Goal: Task Accomplishment & Management: Manage account settings

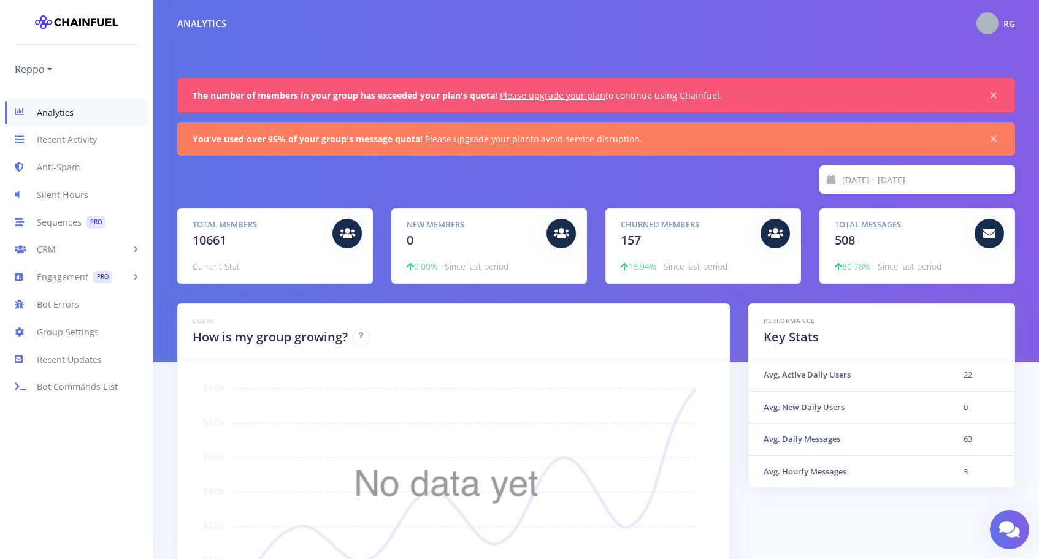
click at [1020, 21] on div "Analytics RG My Dashboard Settings Logout" at bounding box center [596, 23] width 886 height 27
click at [1009, 23] on span "RG" at bounding box center [1009, 24] width 12 height 12
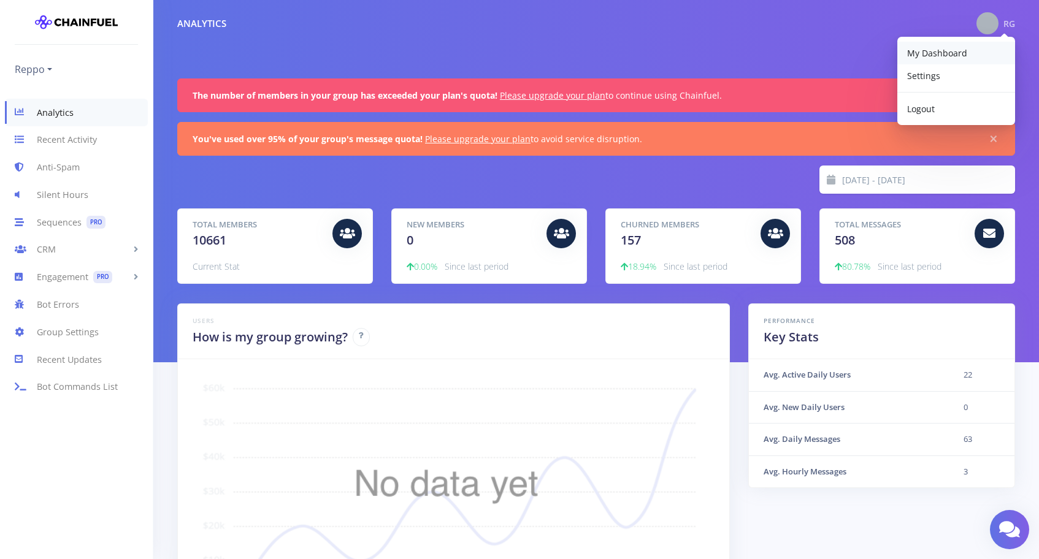
click at [944, 57] on span "My Dashboard" at bounding box center [937, 53] width 60 height 12
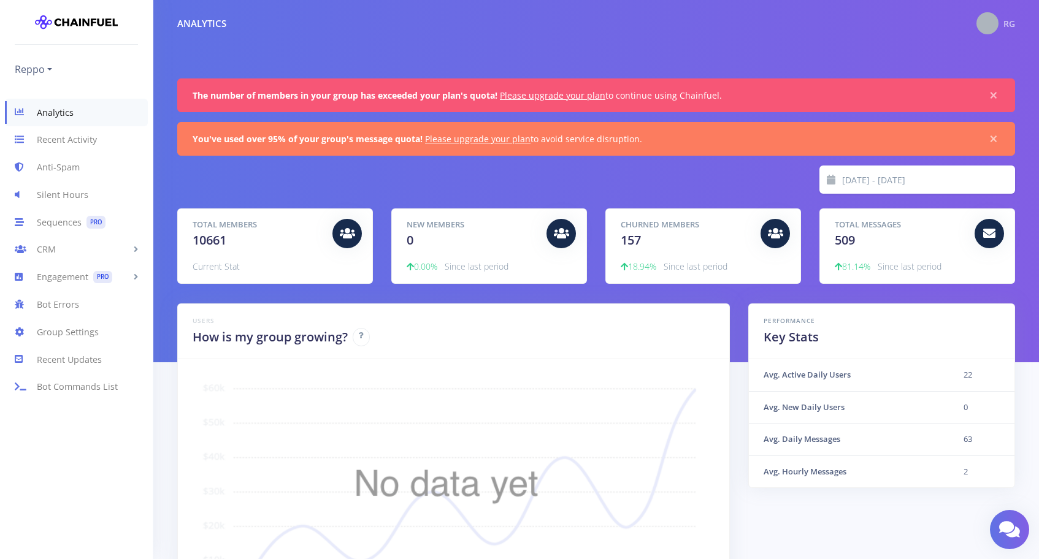
scroll to position [215, 807]
click at [989, 25] on img at bounding box center [987, 23] width 22 height 22
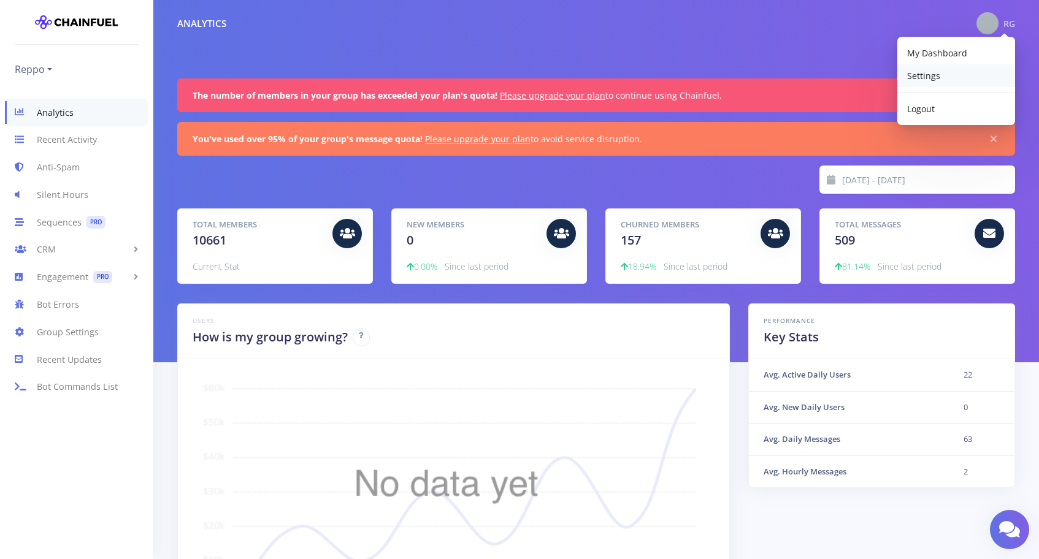
click at [945, 80] on link "Settings" at bounding box center [956, 75] width 118 height 23
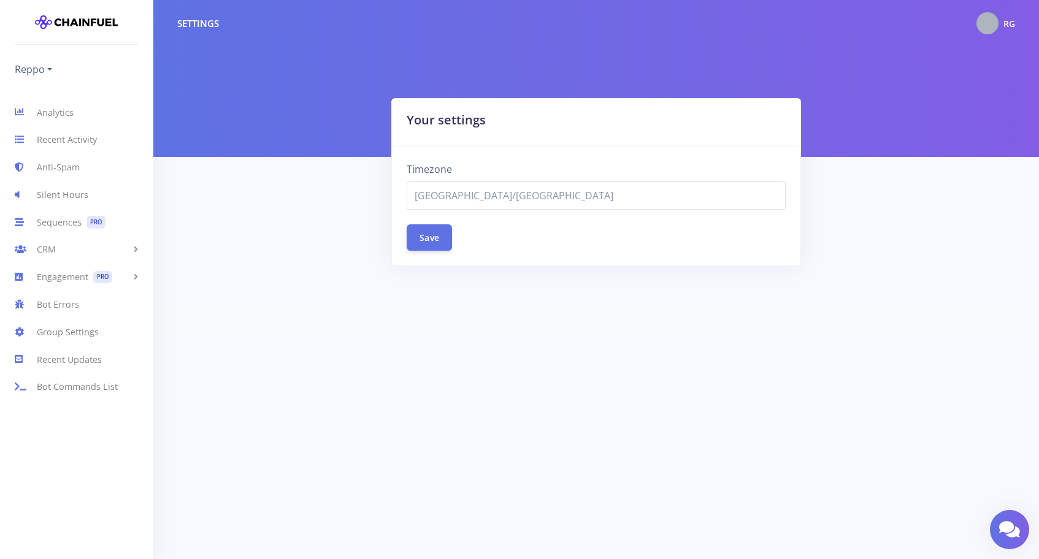
select select "[GEOGRAPHIC_DATA]/[GEOGRAPHIC_DATA]"
click at [82, 331] on link "Group Settings" at bounding box center [76, 332] width 153 height 28
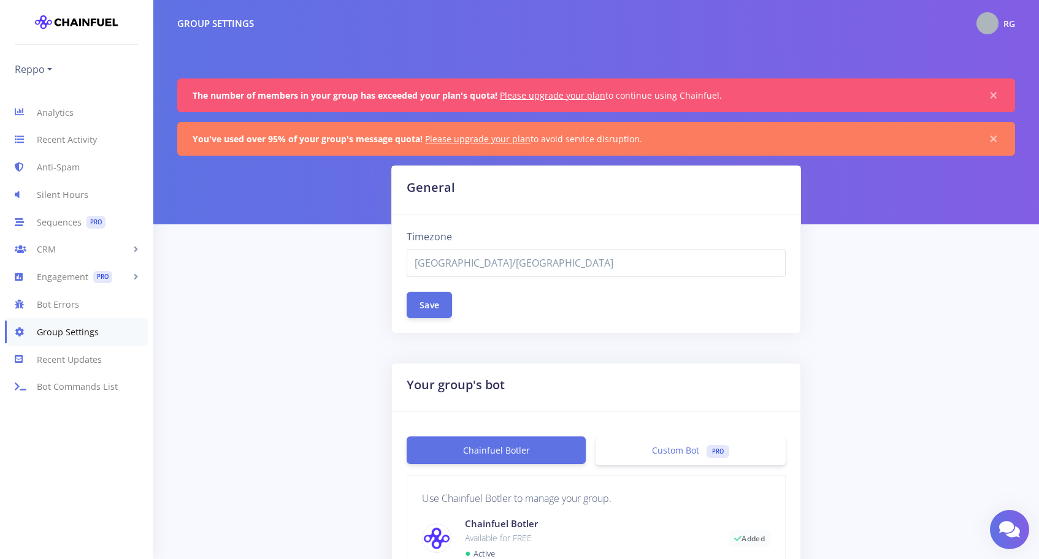
select select "[GEOGRAPHIC_DATA]/[GEOGRAPHIC_DATA]"
click at [503, 135] on link "Please upgrade your plan" at bounding box center [477, 139] width 105 height 12
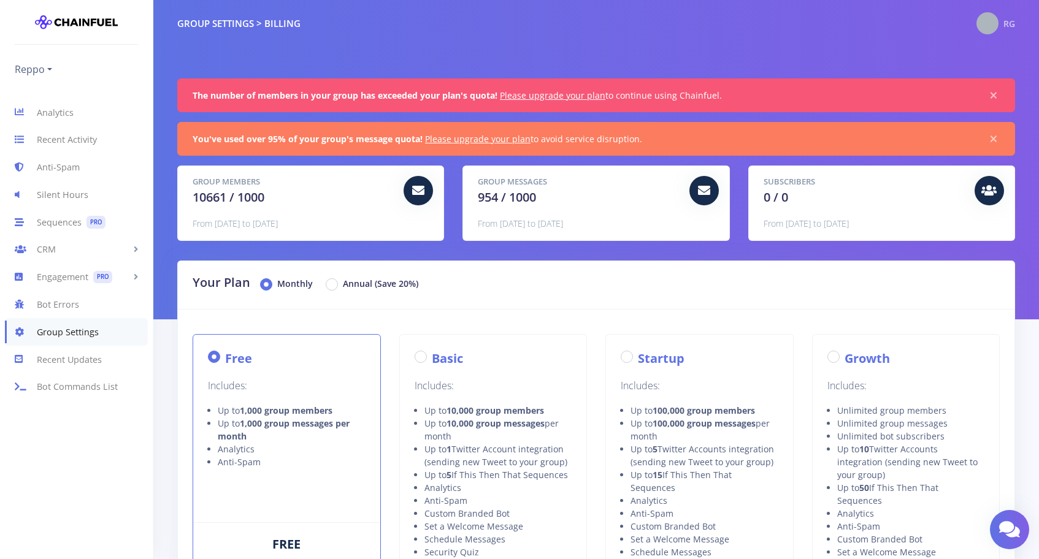
click at [995, 12] on div "RG" at bounding box center [995, 23] width 39 height 22
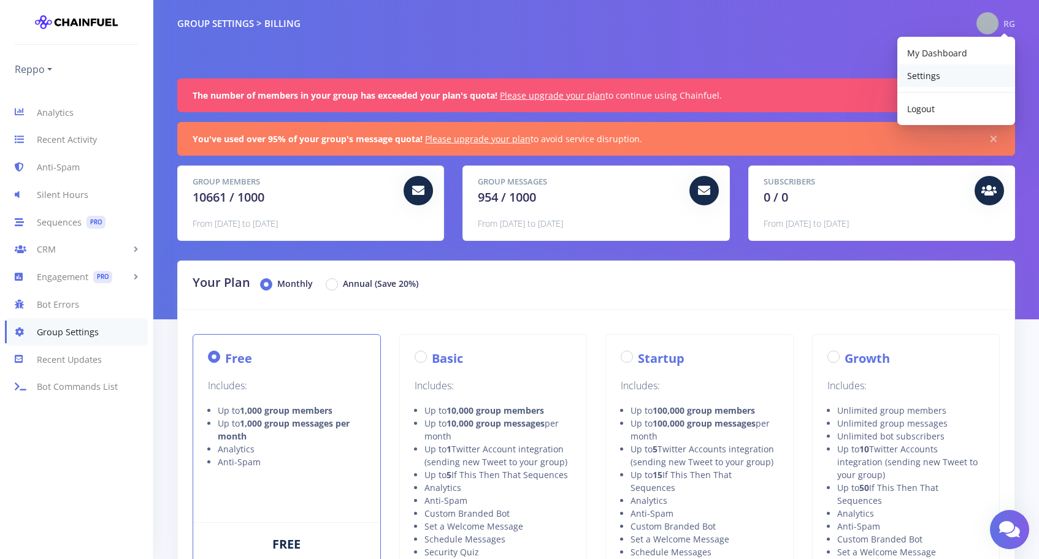
click at [933, 83] on link "Settings" at bounding box center [956, 75] width 118 height 23
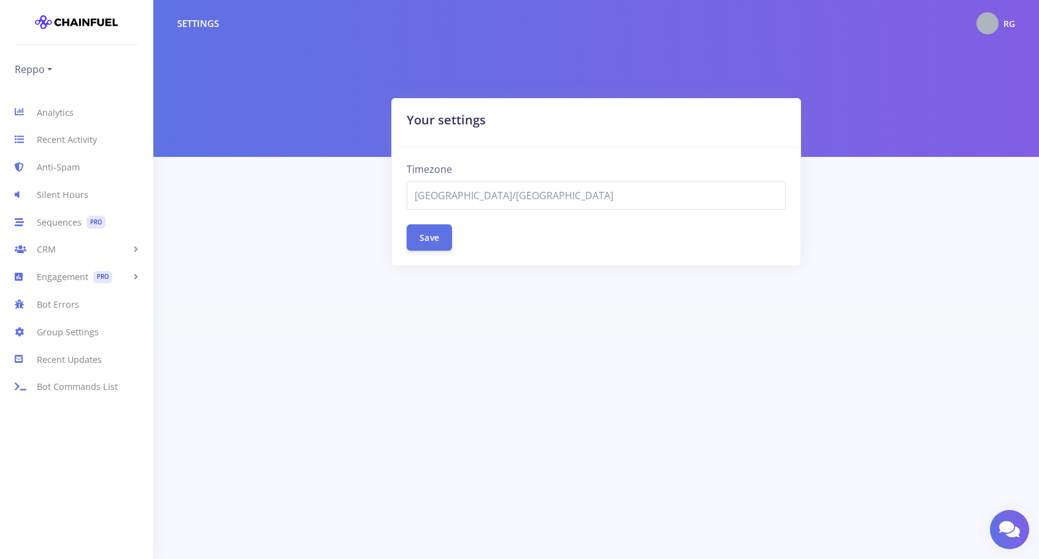
select select "[GEOGRAPHIC_DATA]/[GEOGRAPHIC_DATA]"
click at [57, 116] on link "Analytics" at bounding box center [76, 113] width 153 height 28
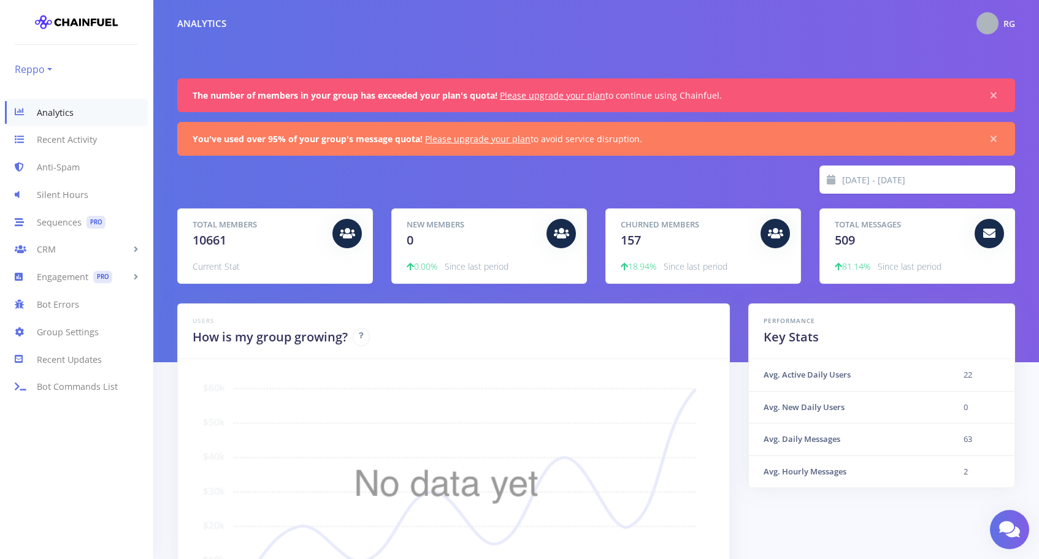
scroll to position [215, 807]
click at [52, 74] on link "Reppo" at bounding box center [33, 69] width 37 height 20
click at [698, 120] on div "The number of members in your group has exceeded your plan's quota! Please upgr…" at bounding box center [596, 180] width 838 height 205
click at [1013, 13] on div "RG" at bounding box center [995, 23] width 39 height 22
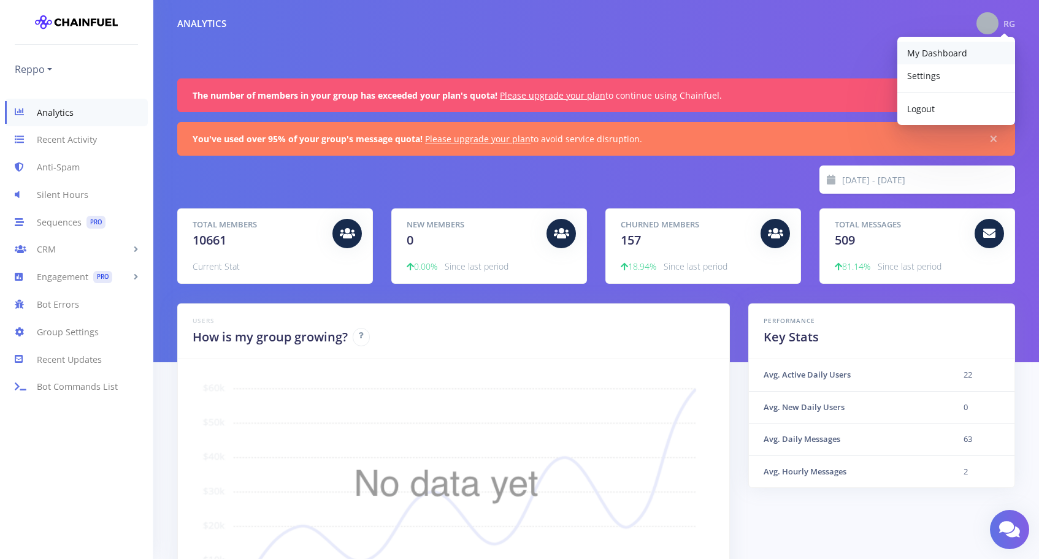
click at [969, 50] on link "My Dashboard" at bounding box center [956, 53] width 118 height 23
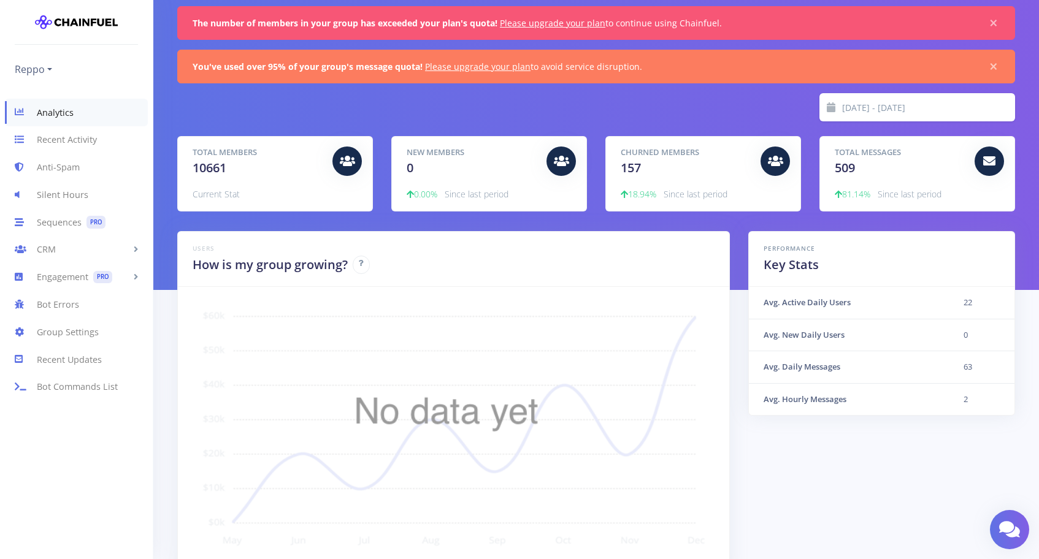
scroll to position [240, 0]
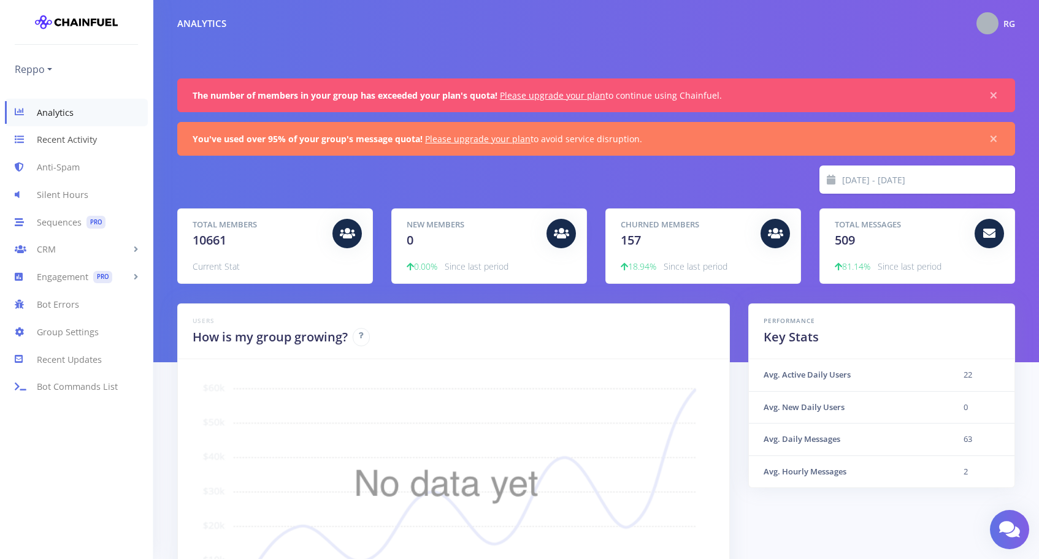
click at [94, 144] on link "Recent Activity" at bounding box center [76, 140] width 153 height 28
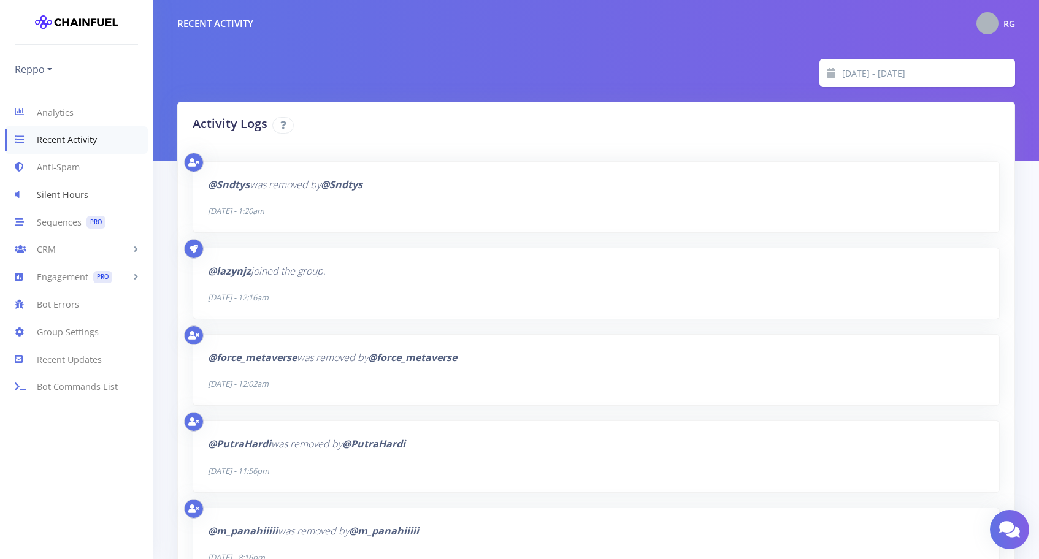
click at [75, 199] on link "Silent Hours" at bounding box center [76, 195] width 153 height 28
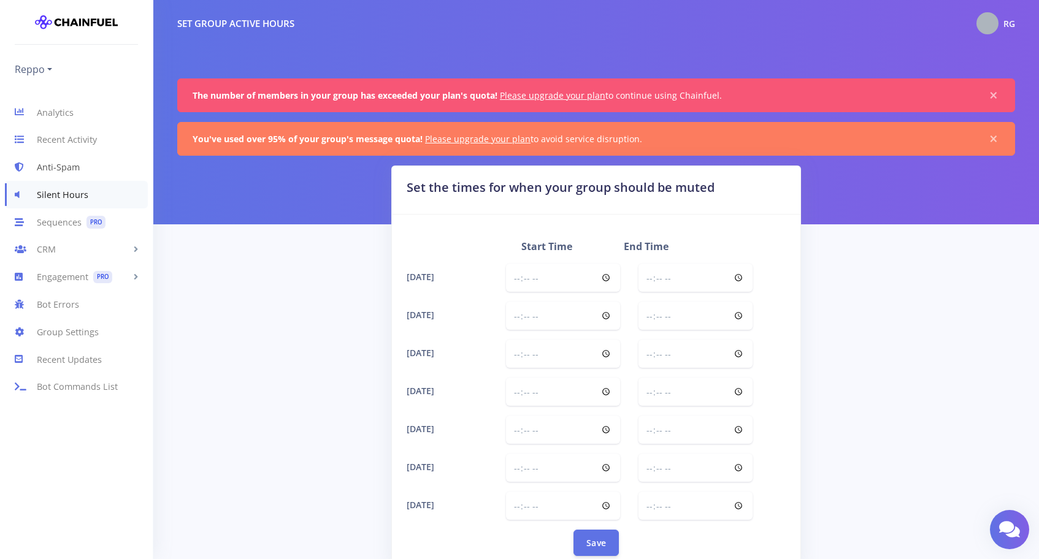
click at [74, 180] on link "Anti-Spam" at bounding box center [76, 168] width 153 height 28
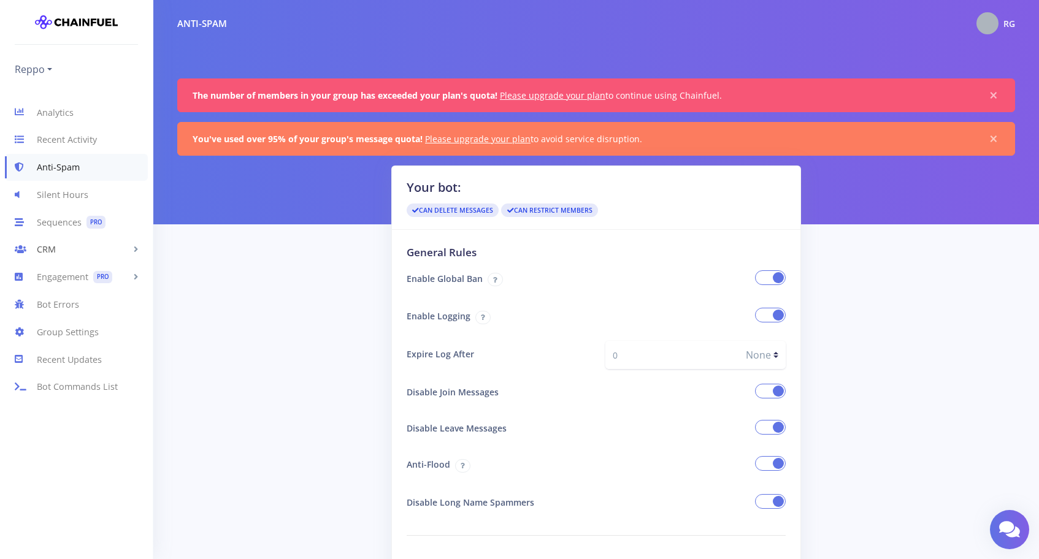
click at [112, 254] on link "CRM" at bounding box center [76, 250] width 153 height 28
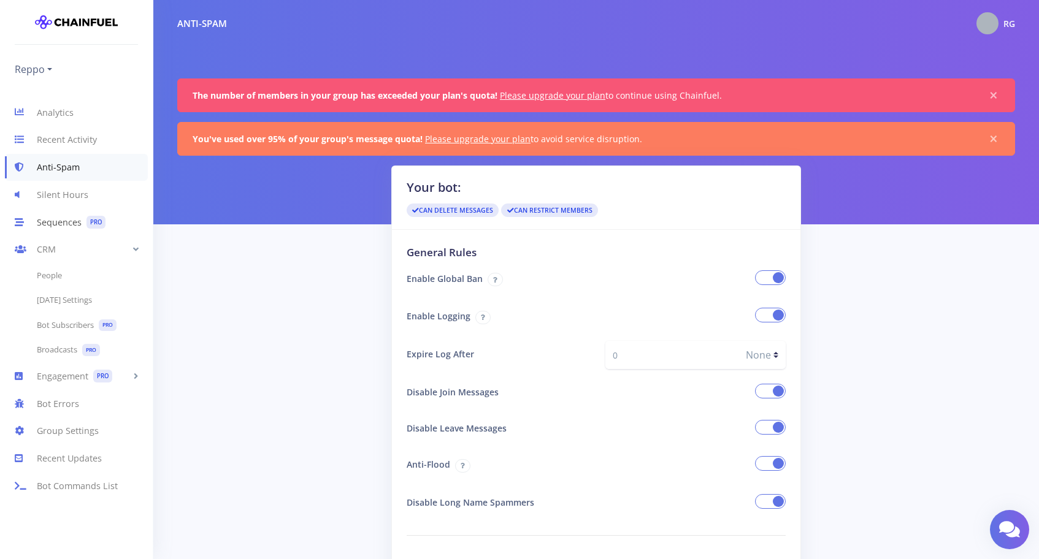
click at [101, 223] on span "PRO" at bounding box center [95, 222] width 19 height 13
